Goal: Task Accomplishment & Management: Use online tool/utility

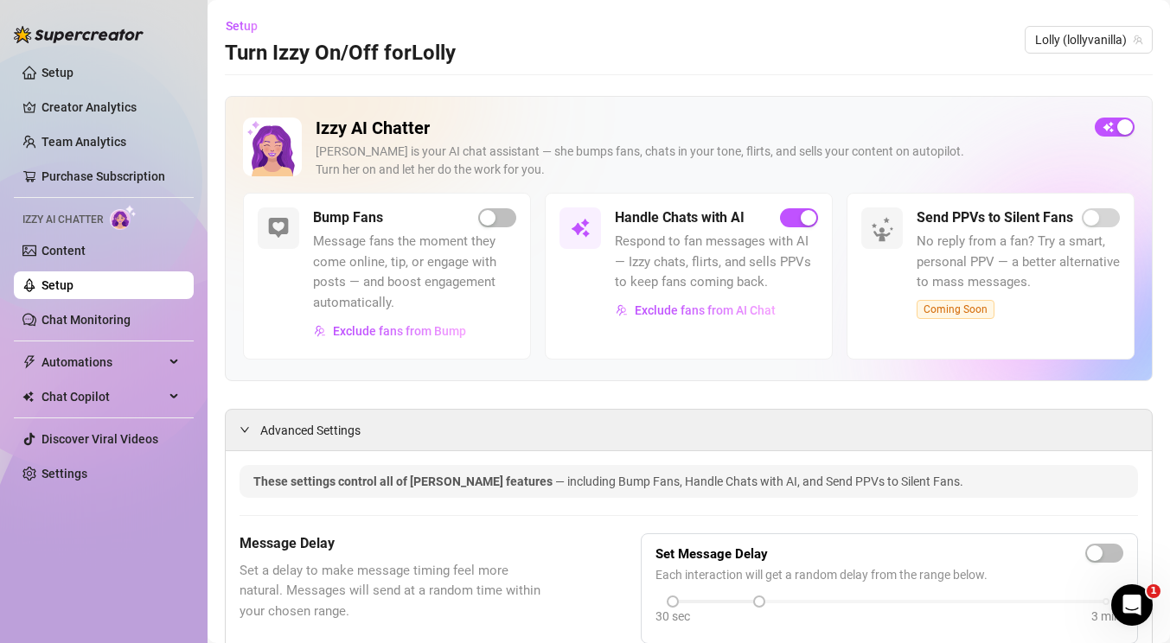
scroll to position [92, 0]
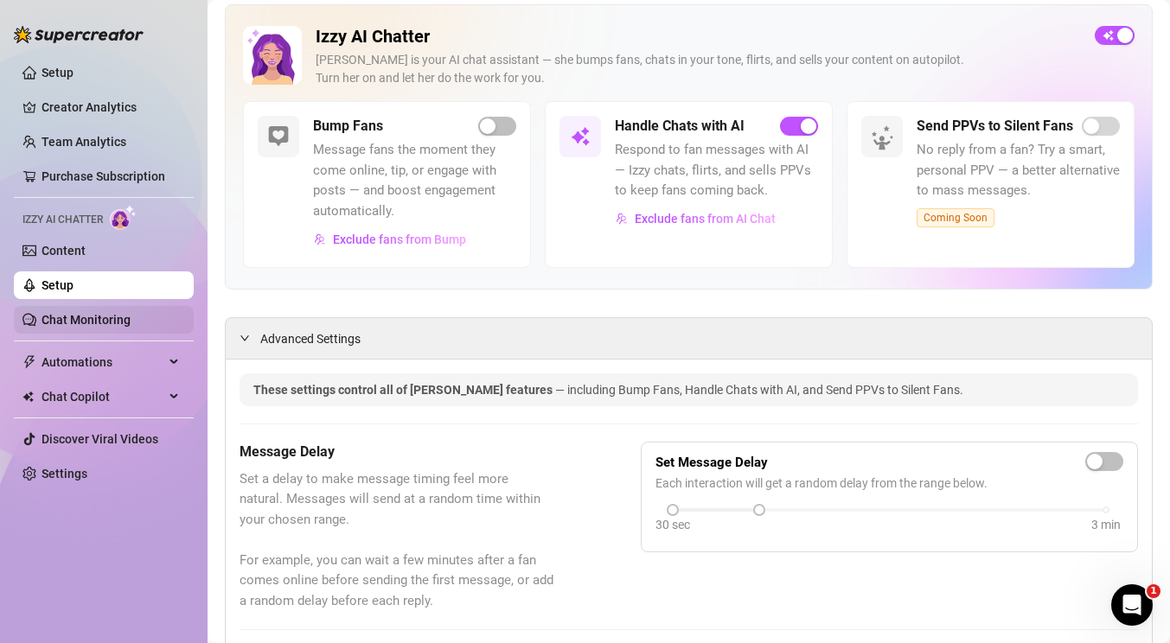
click at [114, 318] on link "Chat Monitoring" at bounding box center [86, 320] width 89 height 14
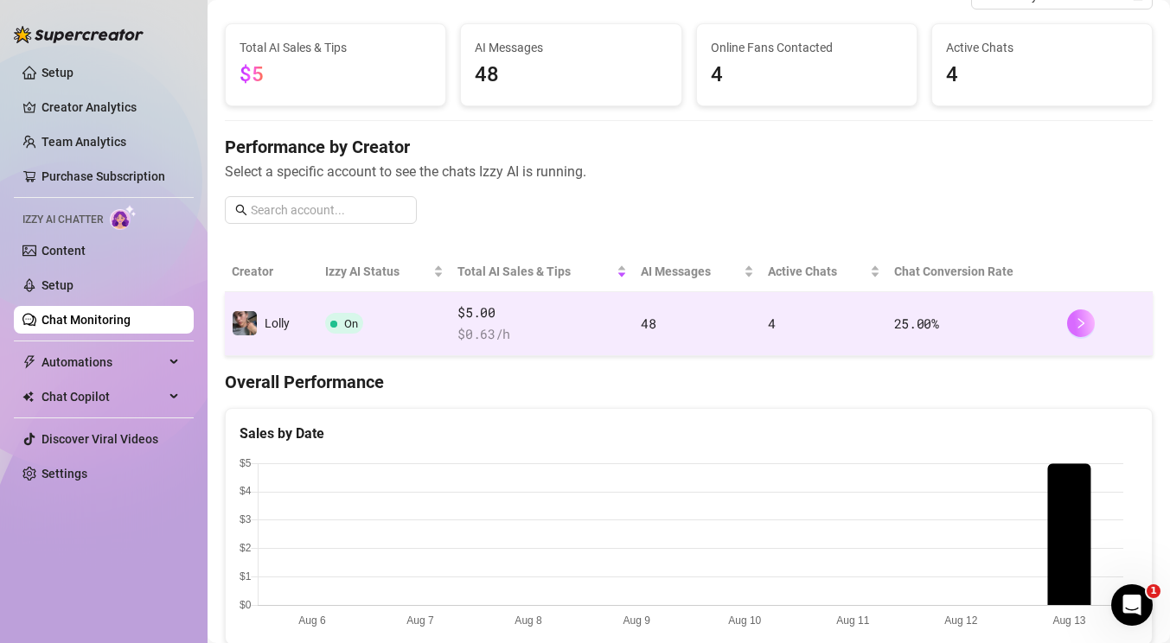
click at [1075, 328] on icon "right" at bounding box center [1081, 323] width 12 height 12
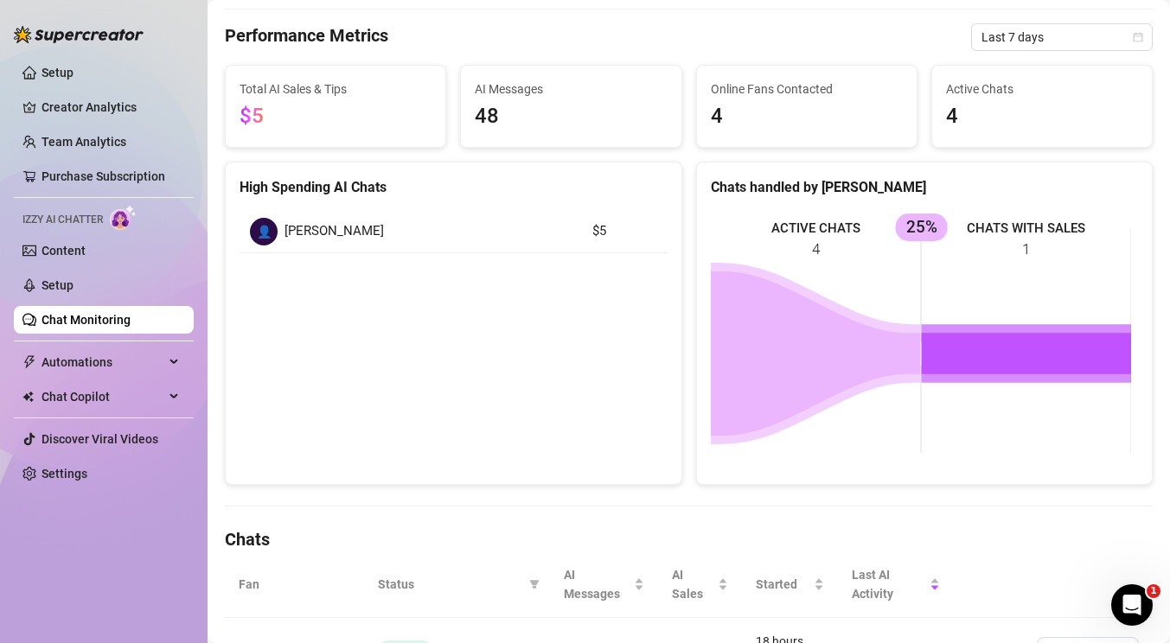
scroll to position [444, 0]
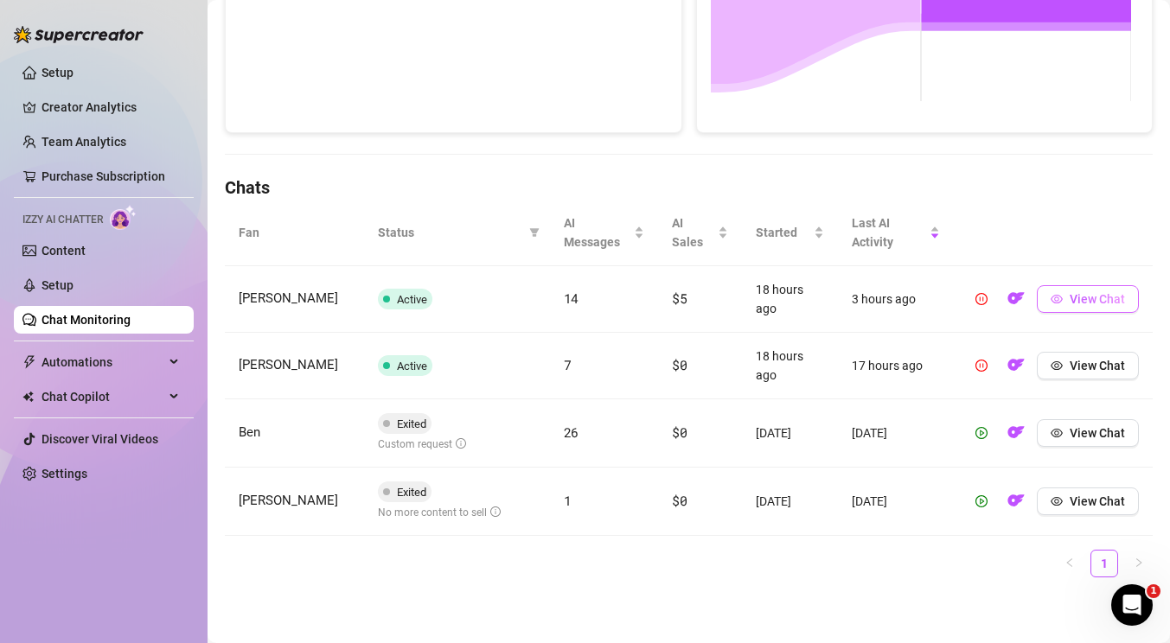
click at [1079, 303] on span "View Chat" at bounding box center [1097, 299] width 55 height 14
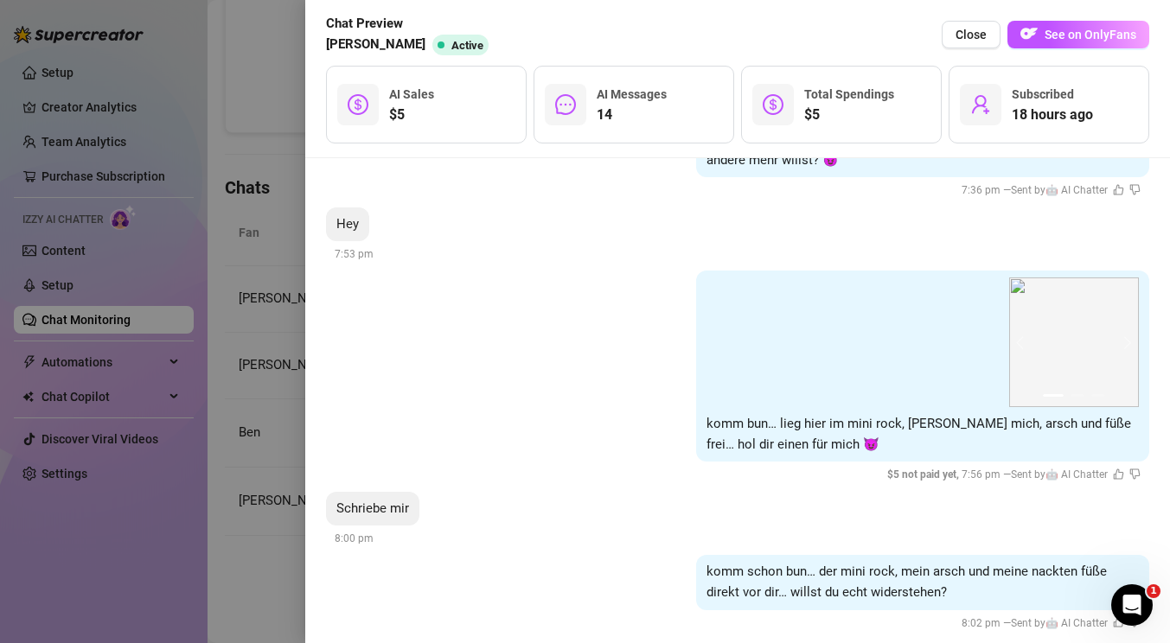
scroll to position [2022, 0]
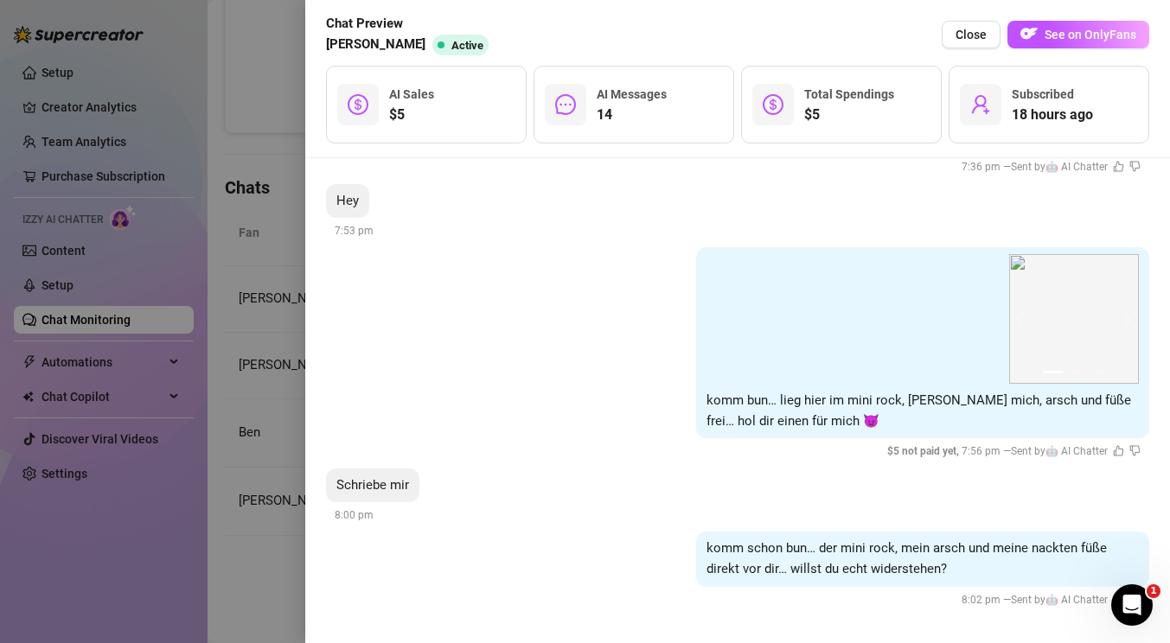
click at [185, 415] on div at bounding box center [585, 321] width 1170 height 643
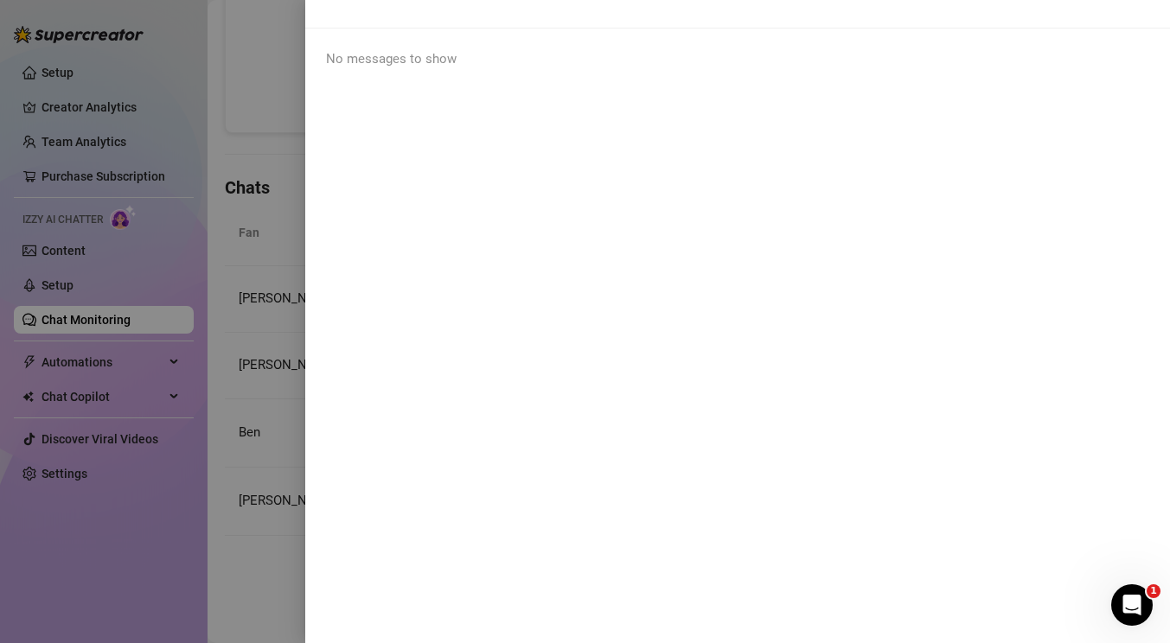
scroll to position [0, 0]
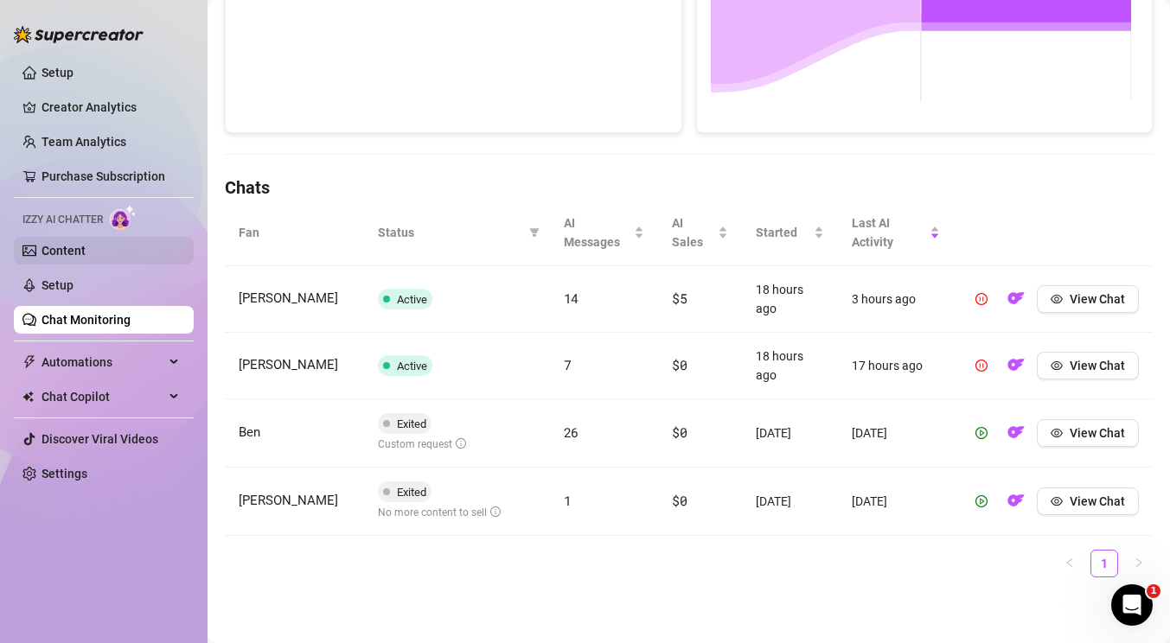
click at [72, 257] on link "Content" at bounding box center [64, 251] width 44 height 14
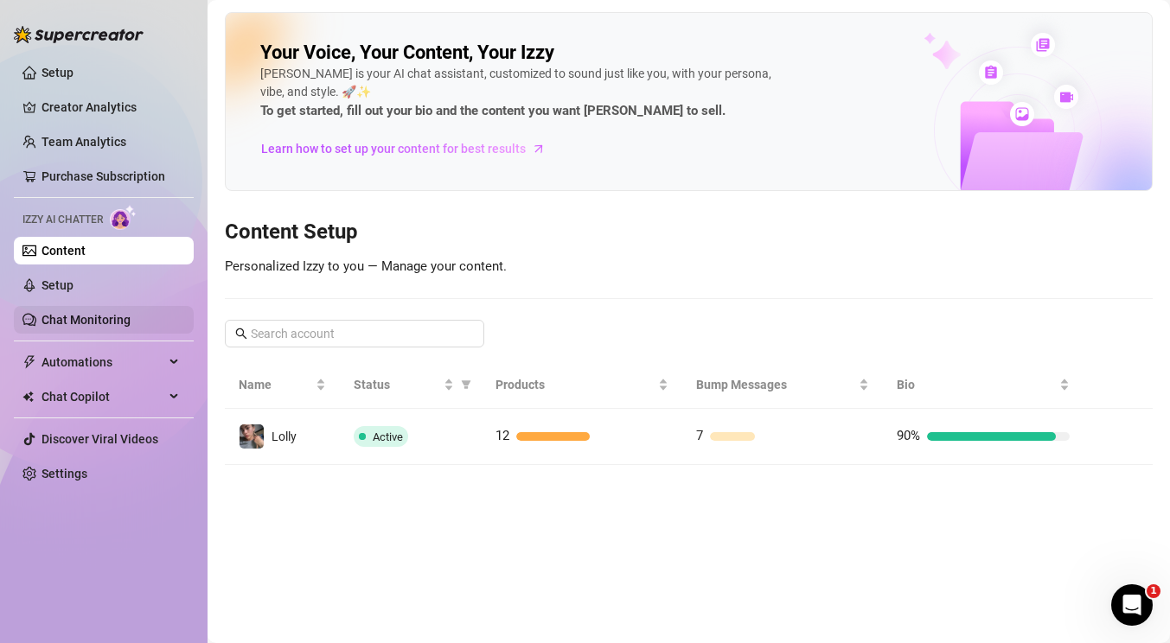
click at [67, 313] on link "Chat Monitoring" at bounding box center [86, 320] width 89 height 14
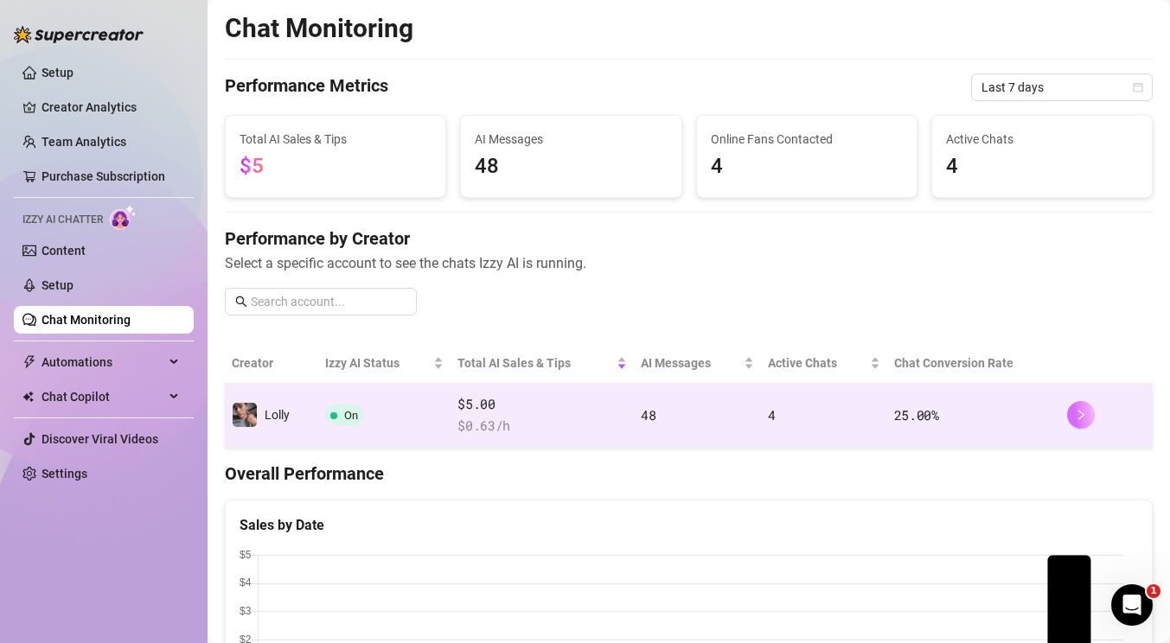
click at [1075, 417] on icon "right" at bounding box center [1081, 415] width 12 height 12
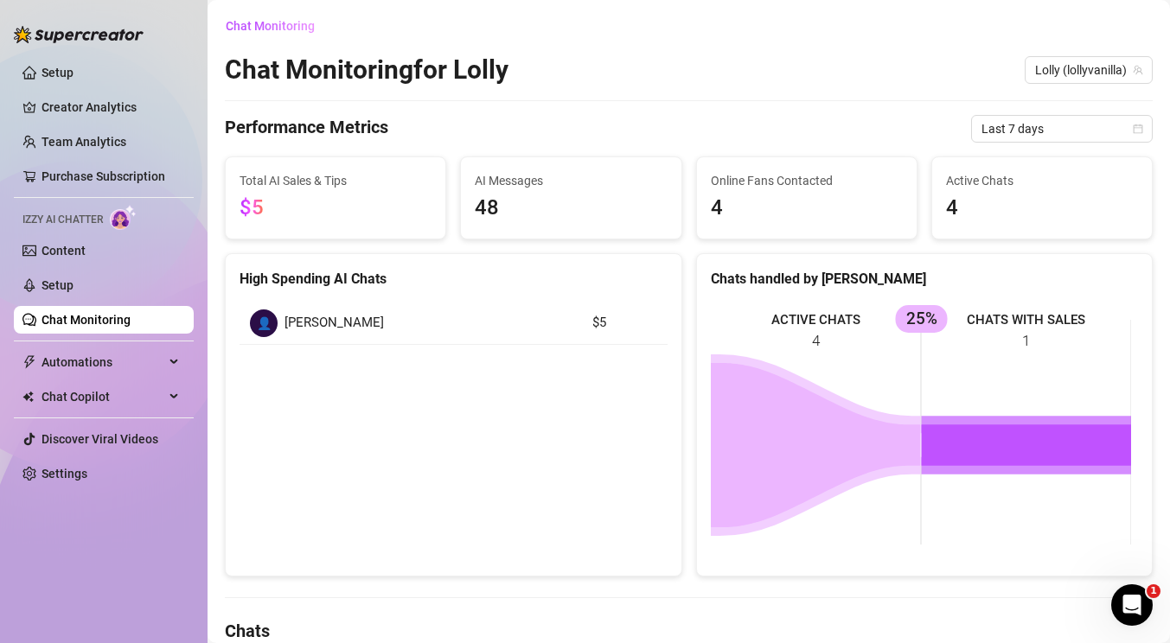
scroll to position [294, 0]
